Goal: Transaction & Acquisition: Subscribe to service/newsletter

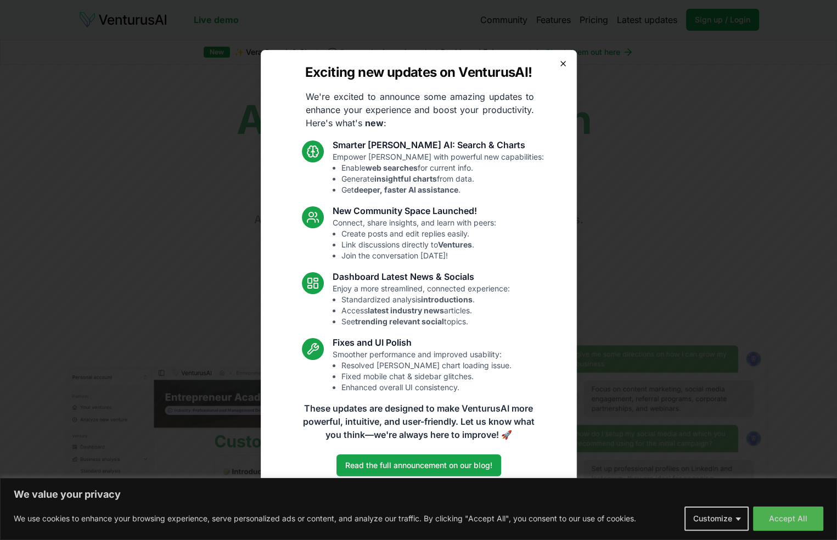
drag, startPoint x: 556, startPoint y: 65, endPoint x: 562, endPoint y: 62, distance: 7.1
click at [556, 65] on div "Exciting new updates on VenturusAI! We're excited to announce some amazing upda…" at bounding box center [419, 270] width 316 height 440
click at [564, 61] on icon "button" at bounding box center [562, 63] width 9 height 9
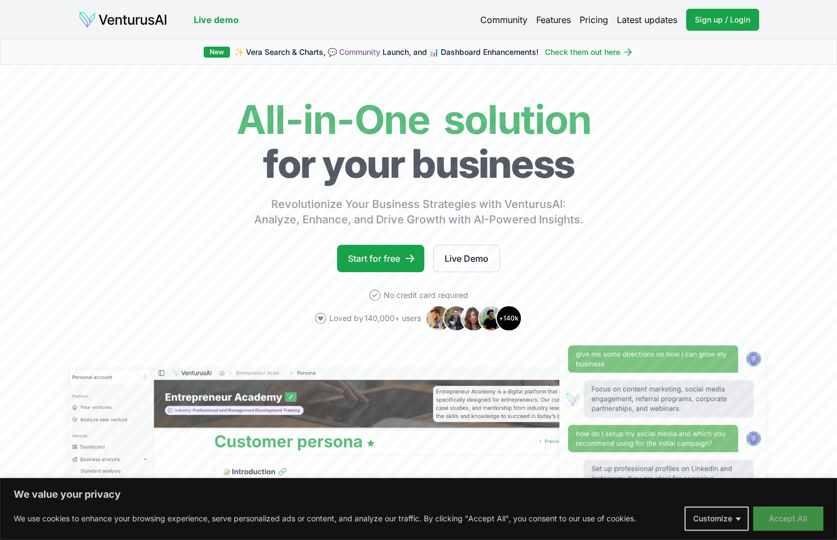
click at [791, 520] on button "Accept All" at bounding box center [788, 518] width 70 height 24
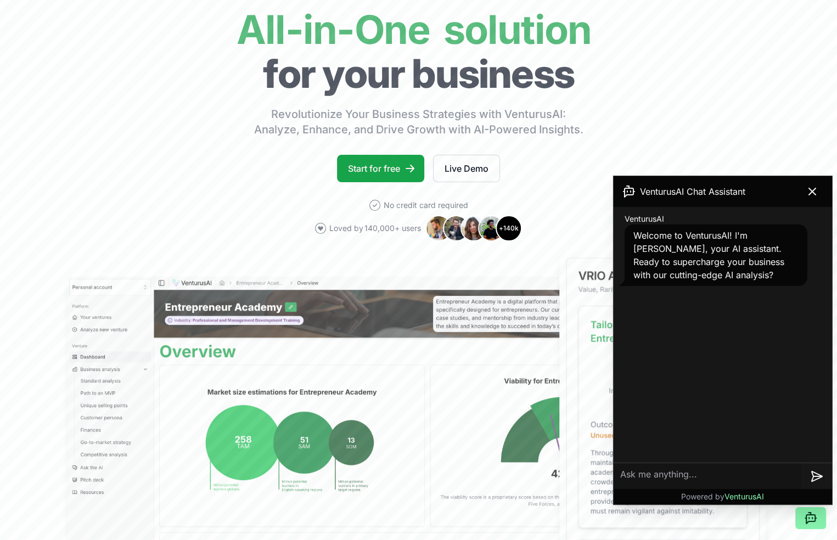
scroll to position [95, 0]
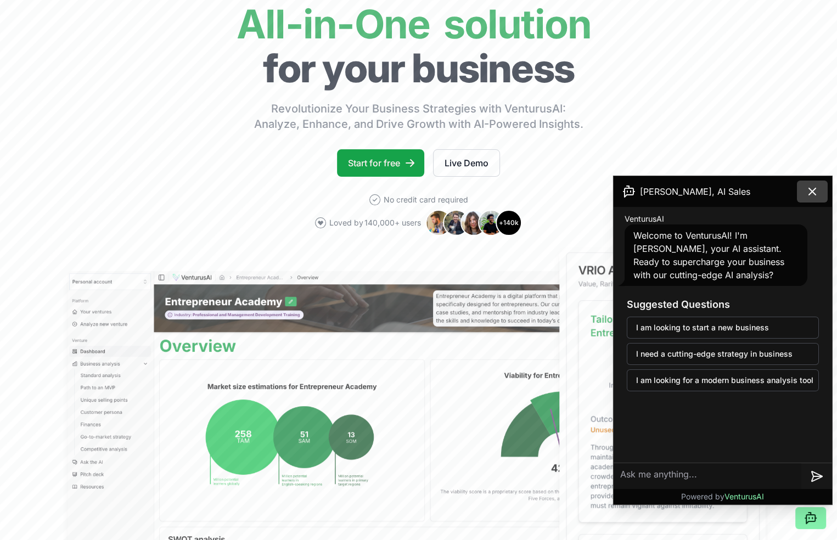
click at [814, 193] on icon at bounding box center [811, 191] width 13 height 13
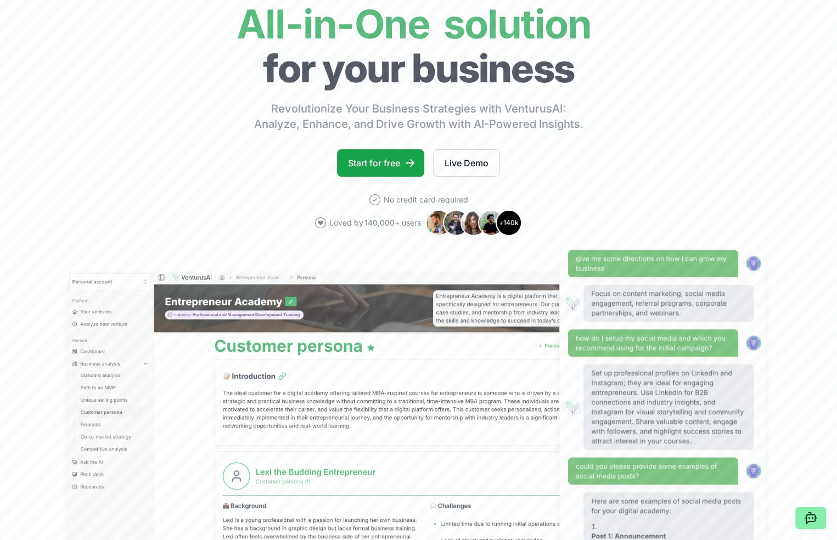
scroll to position [0, 0]
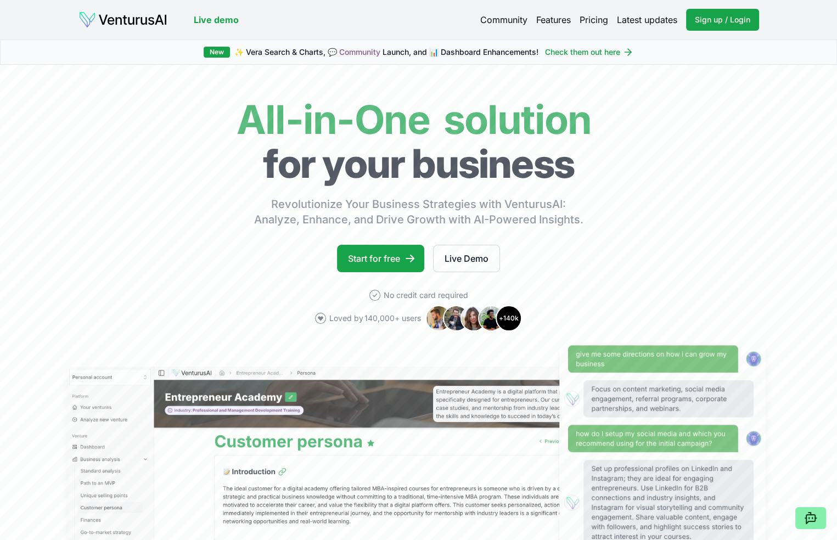
click at [596, 23] on link "Pricing" at bounding box center [593, 19] width 29 height 13
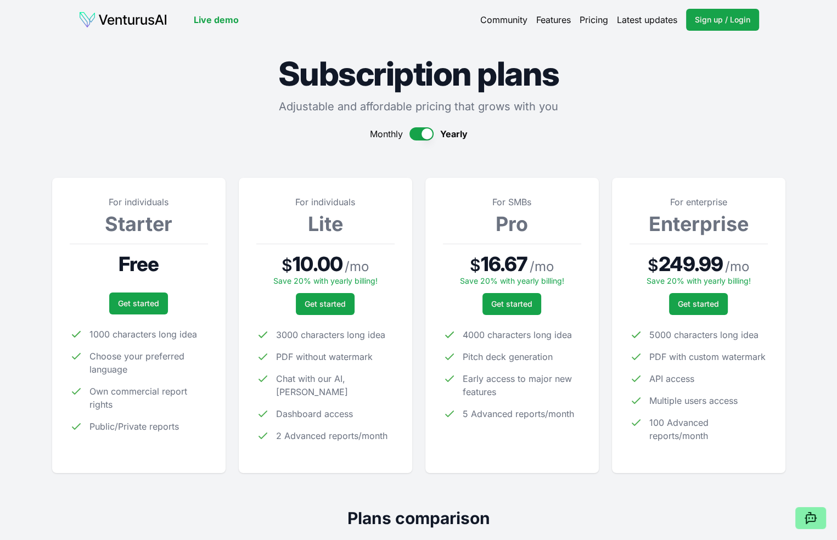
click at [214, 22] on link "Live demo" at bounding box center [216, 19] width 45 height 13
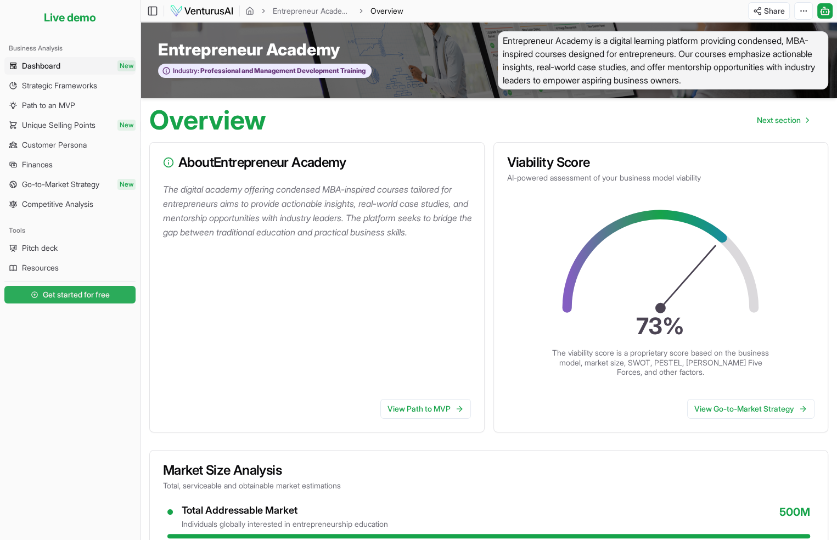
click at [69, 290] on span "Get started for free" at bounding box center [76, 294] width 67 height 11
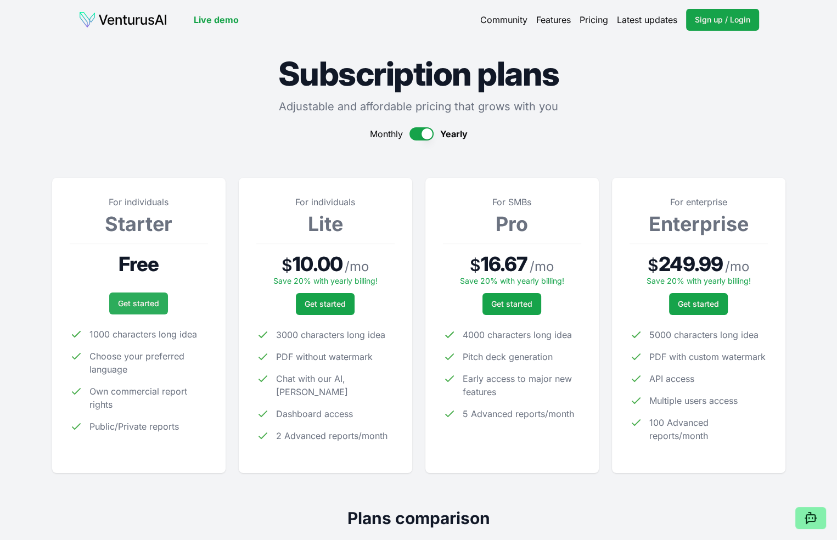
click at [122, 303] on link "Get started" at bounding box center [138, 303] width 59 height 22
